Goal: Information Seeking & Learning: Learn about a topic

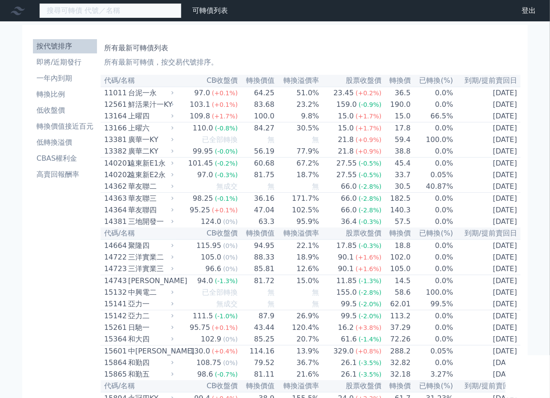
click at [107, 4] on input at bounding box center [110, 10] width 142 height 15
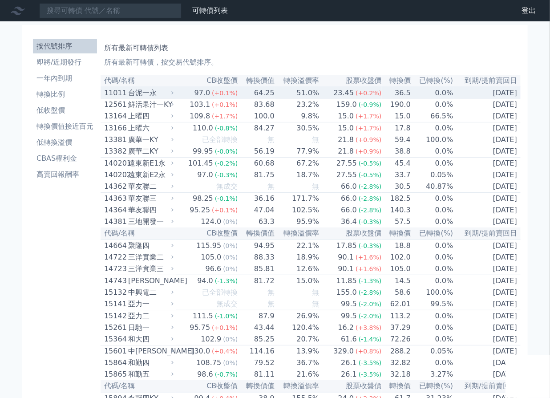
click at [162, 89] on div "台泥一永" at bounding box center [150, 93] width 44 height 11
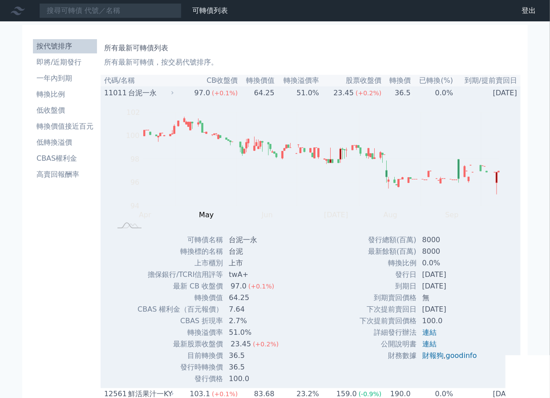
click at [162, 88] on div "台泥一永" at bounding box center [150, 93] width 44 height 11
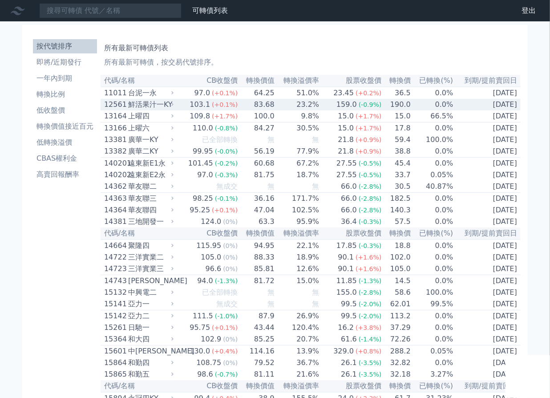
click at [172, 97] on div "台泥一永" at bounding box center [150, 93] width 44 height 11
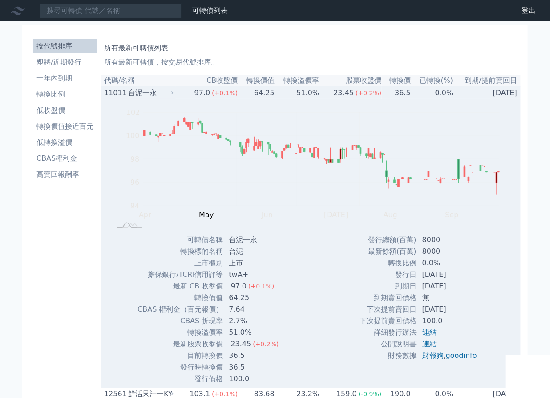
click at [174, 91] on icon at bounding box center [173, 93] width 6 height 6
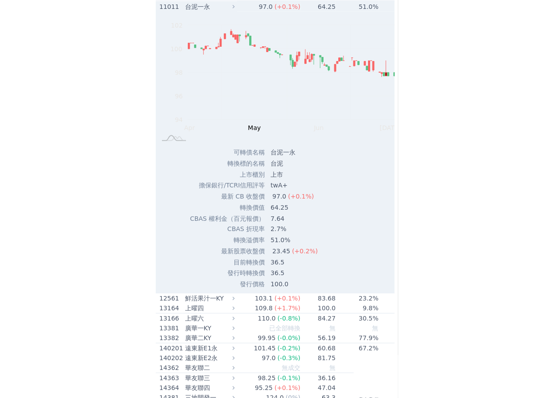
scroll to position [202, 0]
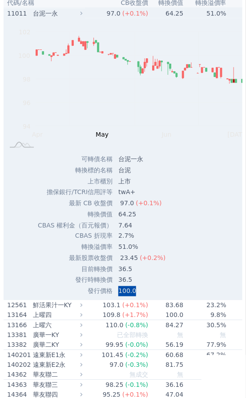
drag, startPoint x: 117, startPoint y: 279, endPoint x: 135, endPoint y: 281, distance: 18.0
click at [135, 286] on td "100.0" at bounding box center [146, 291] width 67 height 11
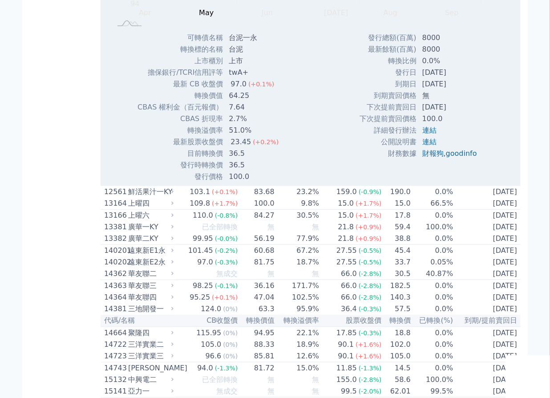
click at [163, 194] on div "鮮活果汁一KY" at bounding box center [150, 191] width 44 height 11
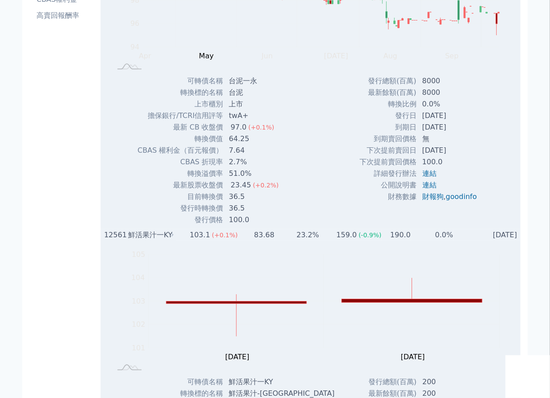
scroll to position [0, 0]
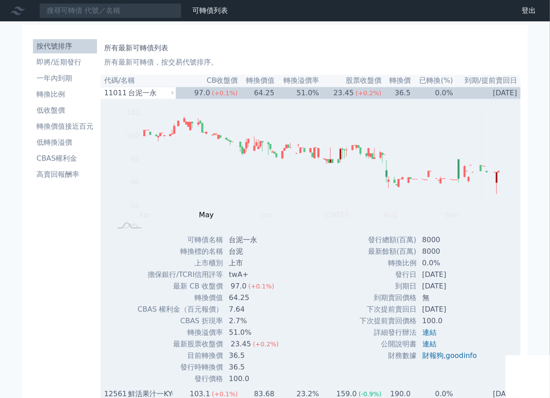
click at [158, 393] on div "鮮活果汁一KY" at bounding box center [150, 394] width 44 height 11
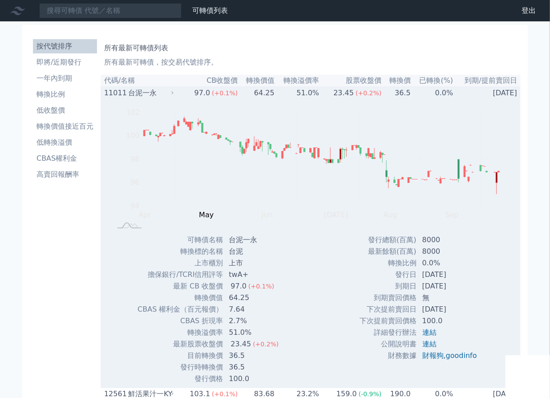
click at [182, 88] on td "97.0 (+0.1%)" at bounding box center [207, 93] width 62 height 12
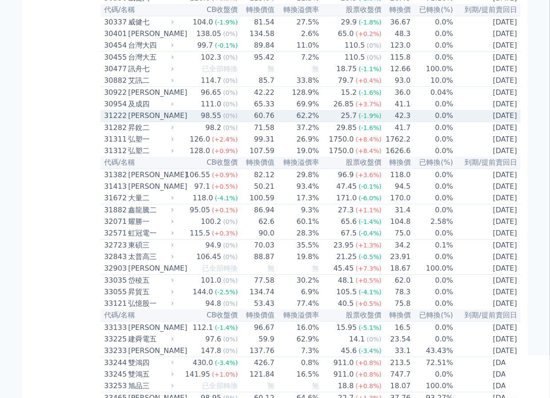
scroll to position [1295, 0]
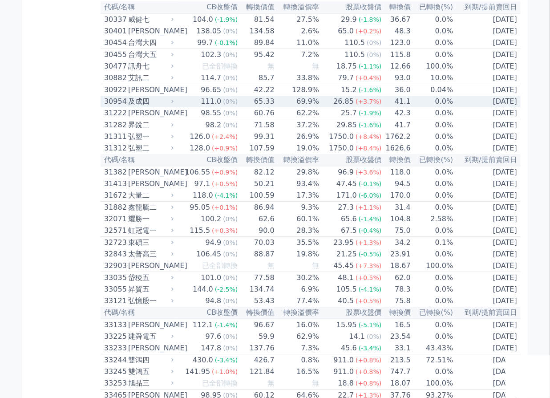
click at [155, 107] on div "及成四" at bounding box center [150, 101] width 44 height 11
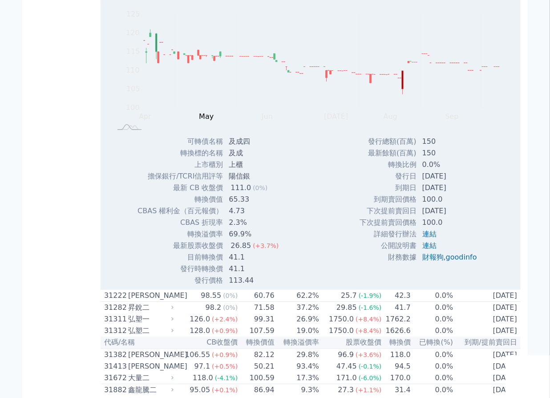
scroll to position [1416, 0]
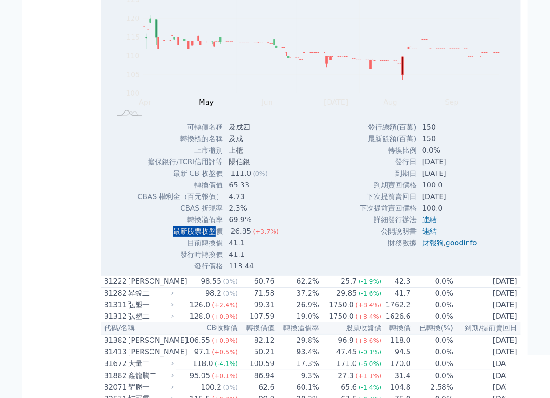
drag, startPoint x: 175, startPoint y: 311, endPoint x: 218, endPoint y: 309, distance: 42.8
click at [218, 237] on td "最新股票收盤價" at bounding box center [180, 232] width 86 height 12
click at [219, 237] on td "最新股票收盤價" at bounding box center [180, 232] width 86 height 12
drag, startPoint x: 219, startPoint y: 311, endPoint x: 175, endPoint y: 312, distance: 44.5
click at [175, 237] on td "最新股票收盤價" at bounding box center [180, 232] width 86 height 12
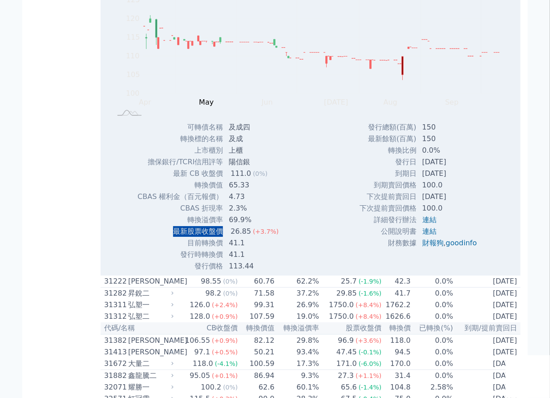
click at [175, 237] on td "最新股票收盤價" at bounding box center [180, 232] width 86 height 12
drag, startPoint x: 175, startPoint y: 312, endPoint x: 219, endPoint y: 310, distance: 44.1
click at [219, 237] on td "最新股票收盤價" at bounding box center [180, 232] width 86 height 12
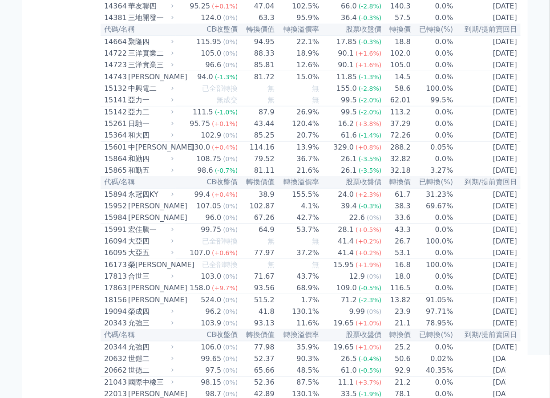
scroll to position [0, 0]
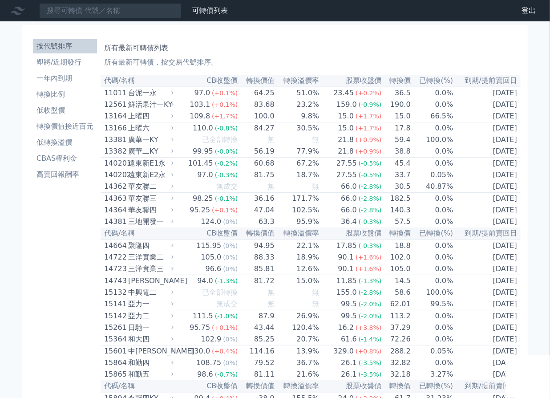
click at [231, 17] on div "可轉債列表 財務數據" at bounding box center [115, 10] width 231 height 15
click at [0, 0] on link "財務數據" at bounding box center [0, 0] width 0 height 0
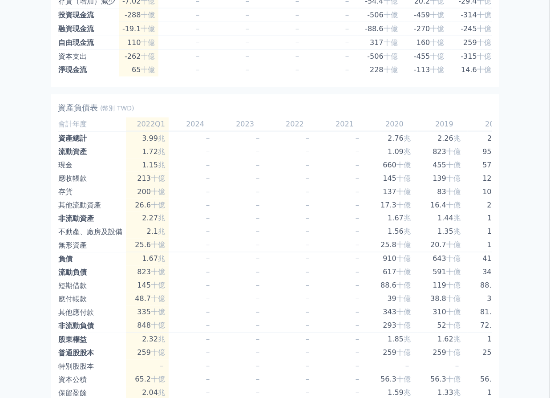
scroll to position [543, 0]
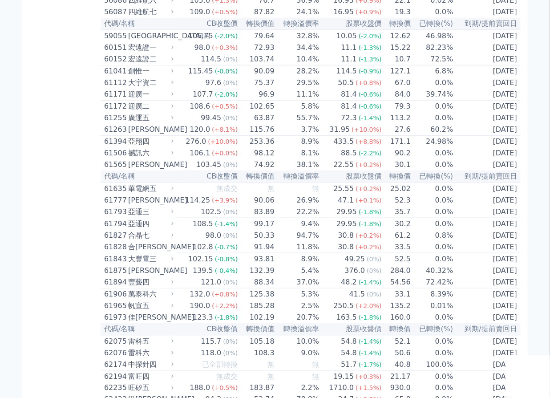
scroll to position [3403, 0]
